Goal: Information Seeking & Learning: Compare options

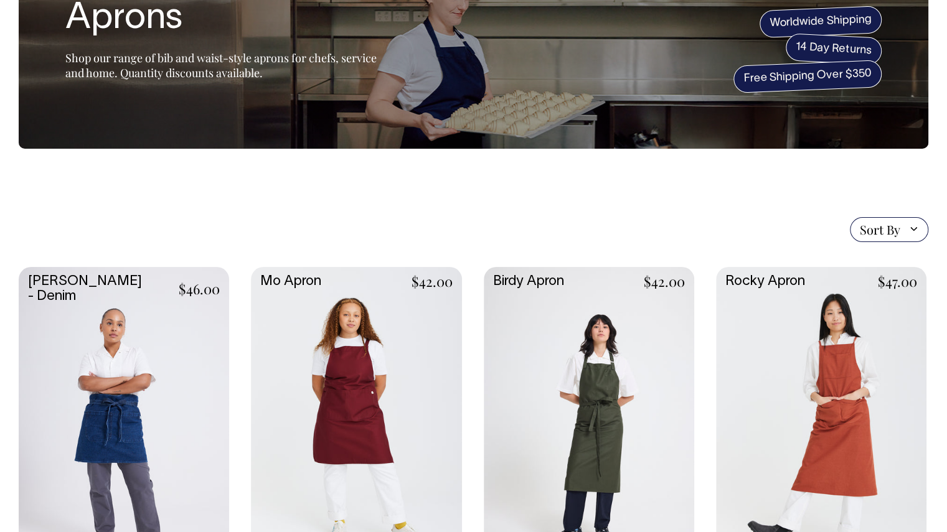
scroll to position [116, 0]
click at [891, 222] on span "Sort By" at bounding box center [880, 229] width 40 height 15
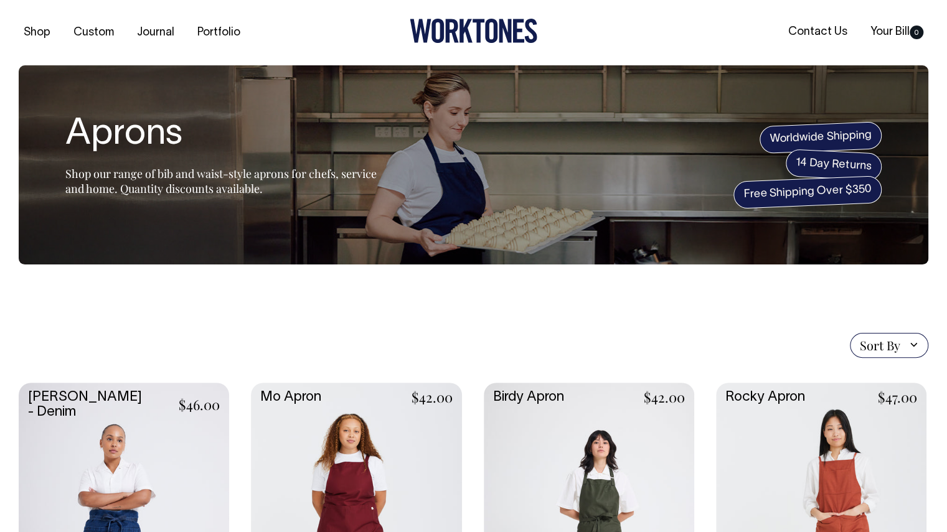
scroll to position [0, 0]
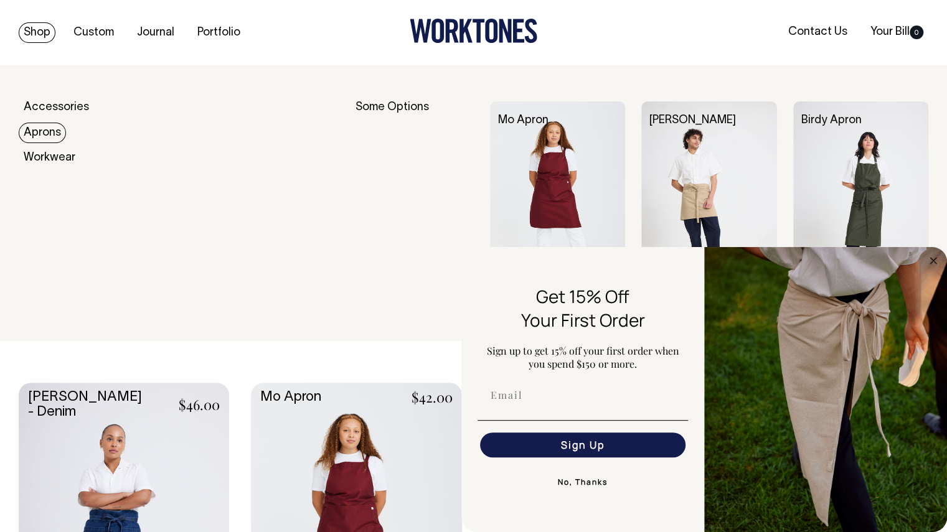
click at [47, 130] on link "Aprons" at bounding box center [42, 133] width 47 height 21
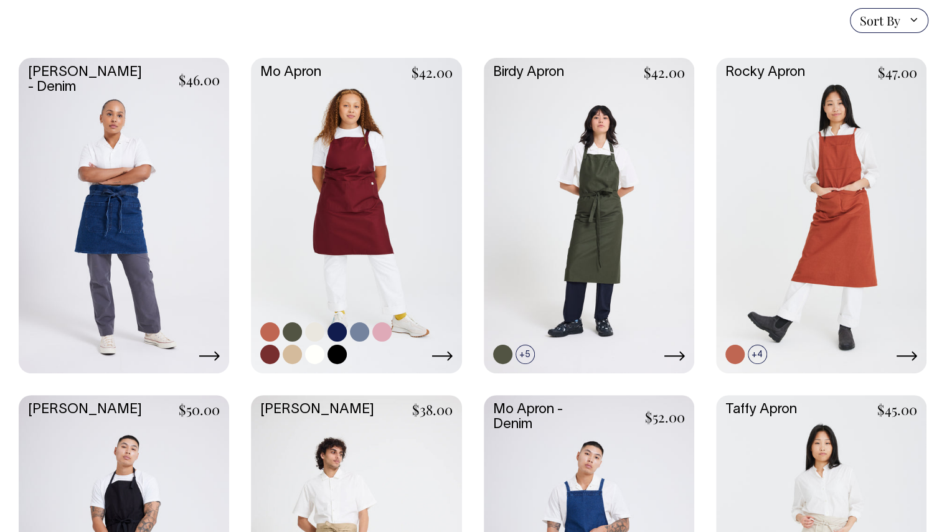
scroll to position [325, 0]
click at [298, 352] on link at bounding box center [292, 354] width 19 height 19
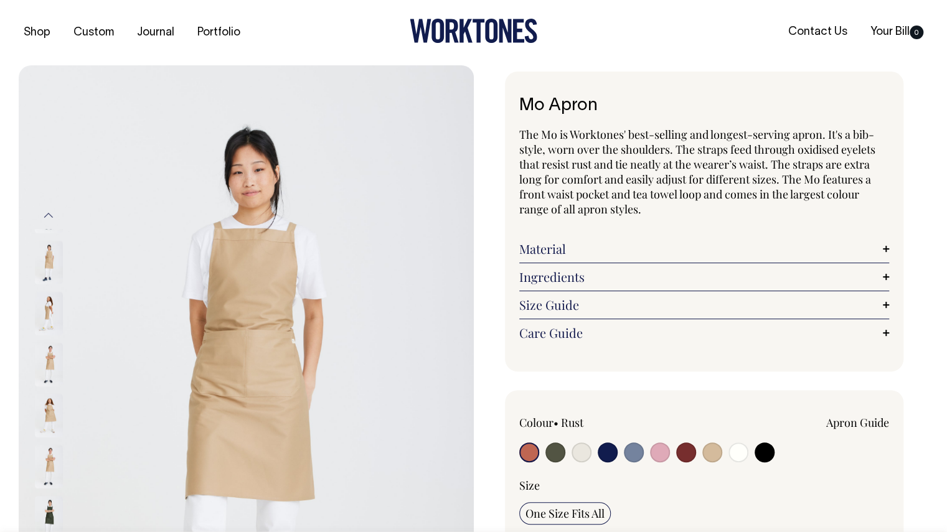
radio input "true"
radio input "false"
select select "Khaki"
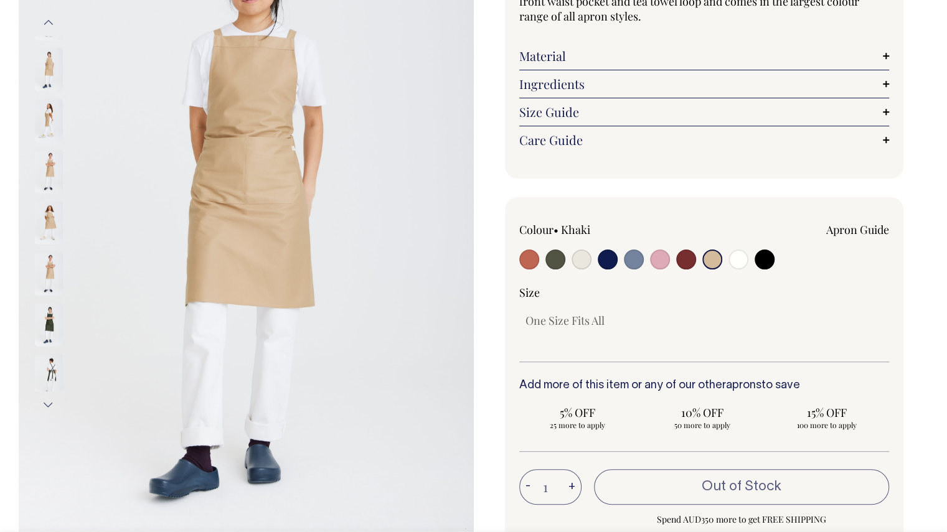
click at [527, 258] on input "radio" at bounding box center [529, 260] width 20 height 20
radio input "true"
select select "Rust"
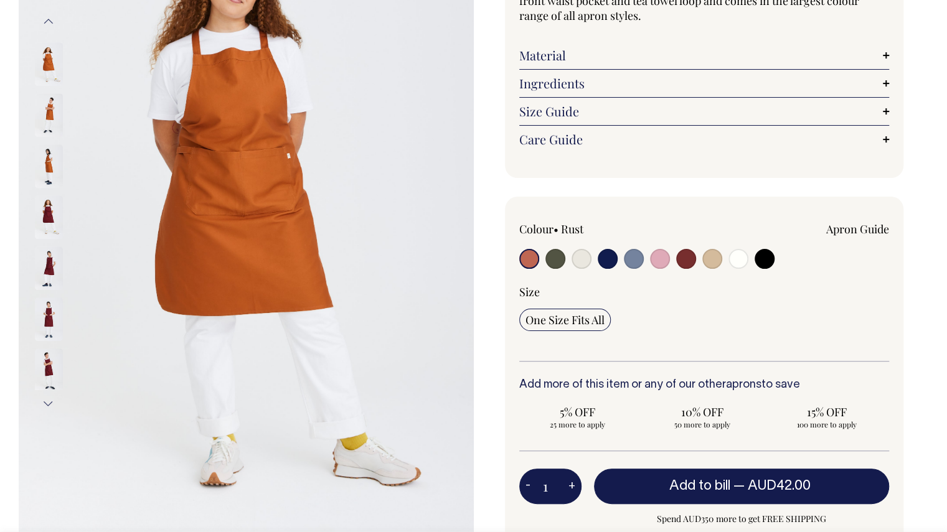
click at [560, 256] on input "radio" at bounding box center [555, 259] width 20 height 20
radio input "true"
select select "Olive"
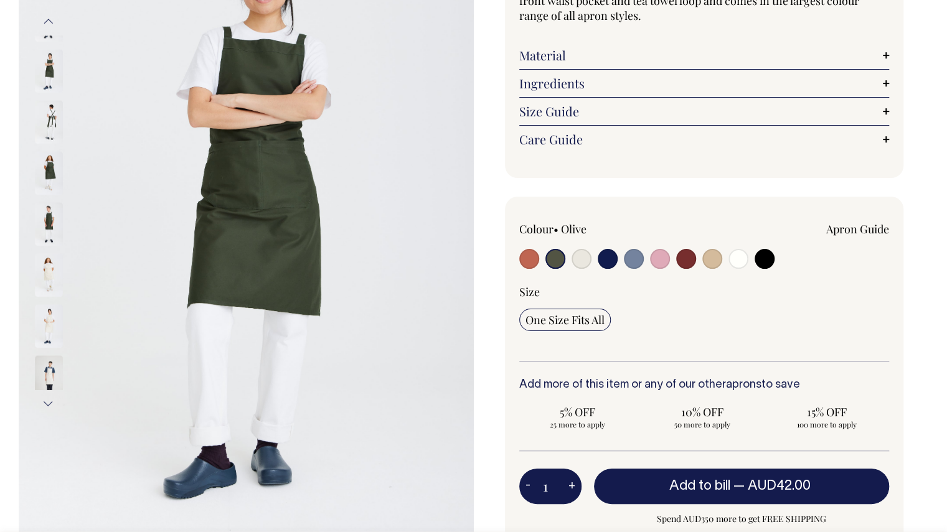
click at [584, 251] on input "radio" at bounding box center [581, 259] width 20 height 20
radio input "true"
select select "Natural"
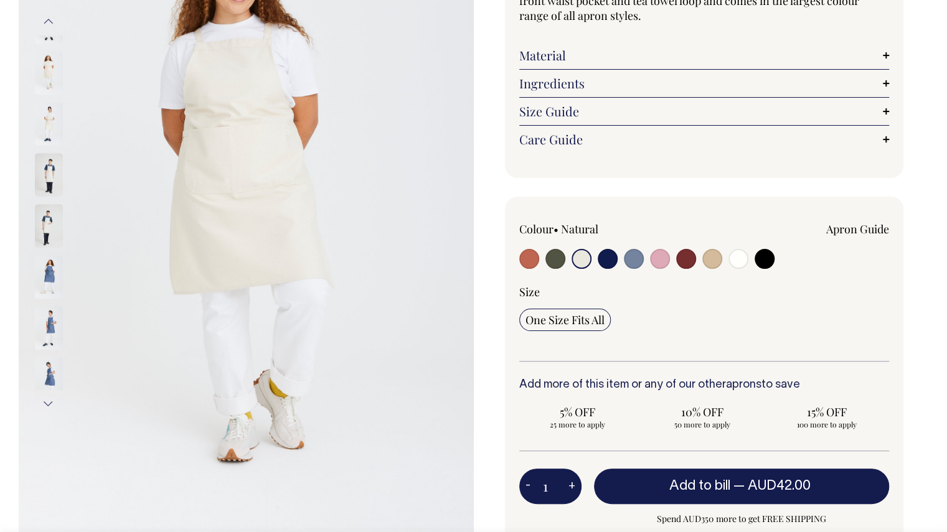
click at [713, 260] on input "radio" at bounding box center [712, 259] width 20 height 20
radio input "true"
radio input "false"
select select "Khaki"
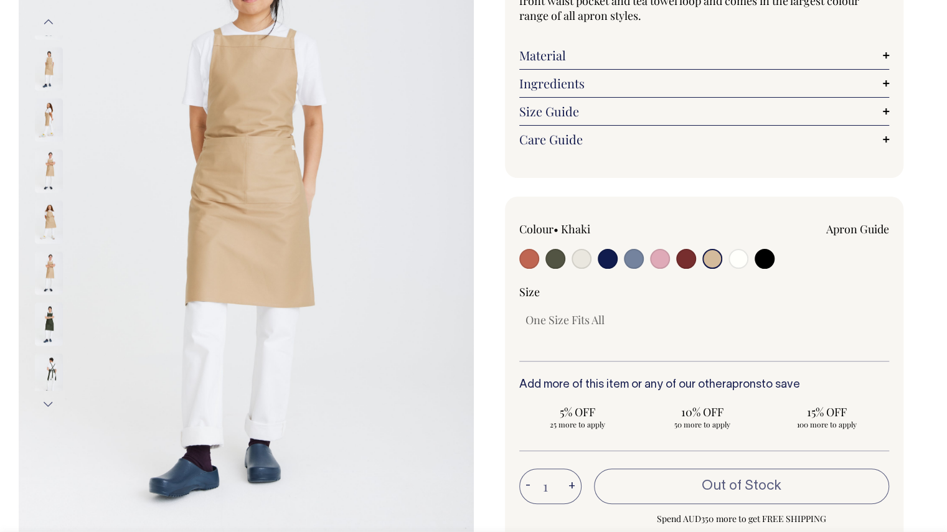
click at [530, 255] on input "radio" at bounding box center [529, 259] width 20 height 20
radio input "true"
select select "Rust"
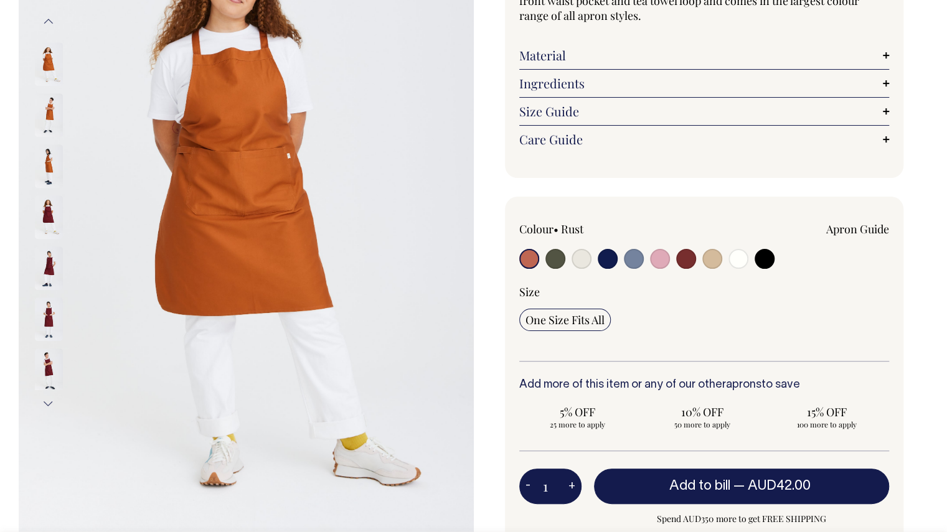
click at [710, 261] on input "radio" at bounding box center [712, 259] width 20 height 20
radio input "true"
radio input "false"
select select "Khaki"
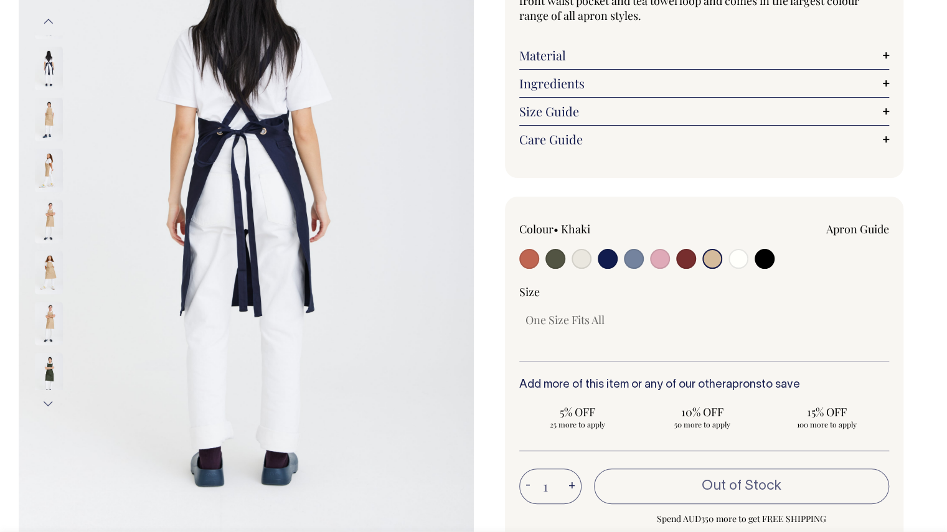
click at [40, 122] on img at bounding box center [49, 120] width 28 height 44
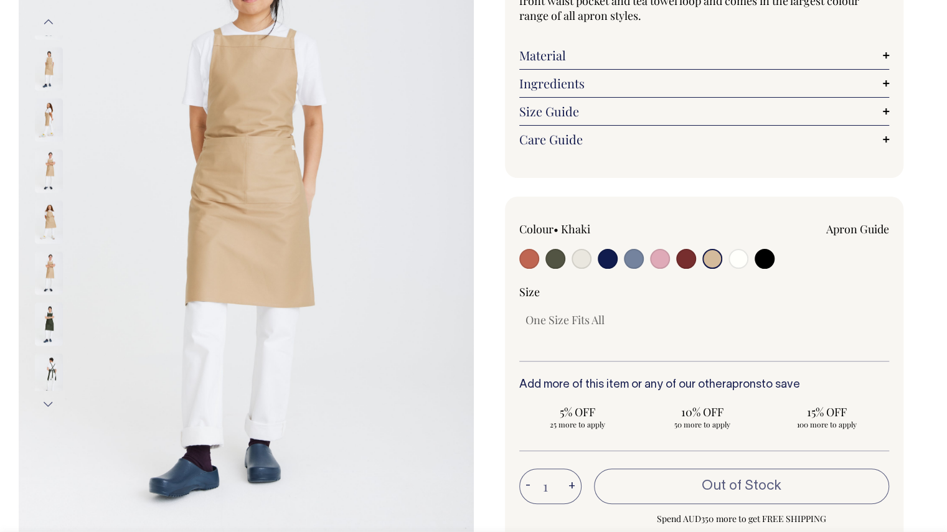
click at [46, 149] on img at bounding box center [49, 171] width 28 height 44
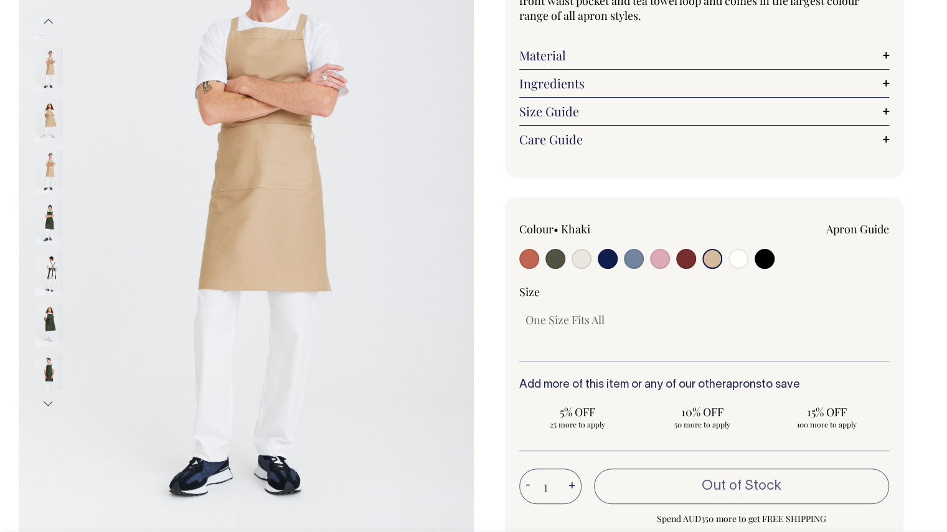
click at [55, 179] on img at bounding box center [49, 172] width 28 height 44
